Goal: Navigation & Orientation: Find specific page/section

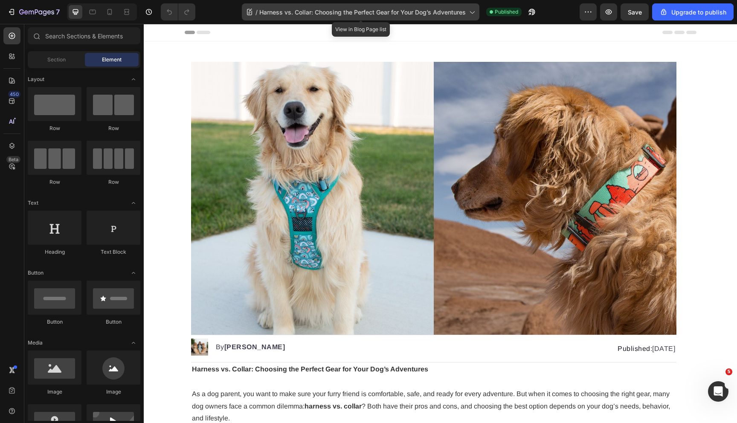
click at [474, 13] on icon at bounding box center [471, 12] width 9 height 9
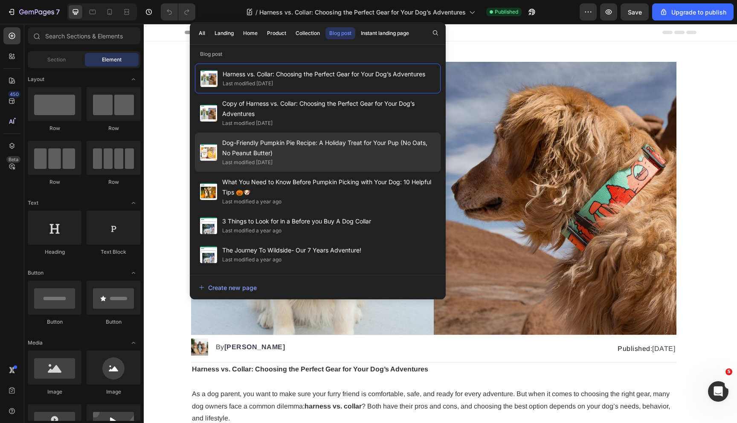
click at [255, 148] on span "Dog-Friendly Pumpkin Pie Recipe: A Holiday Treat for Your Pup (No Oats, No Pean…" at bounding box center [328, 148] width 213 height 20
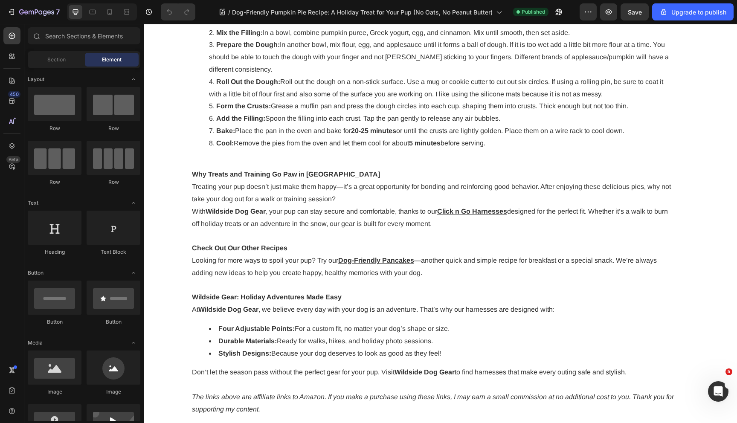
scroll to position [793, 0]
